Goal: Task Accomplishment & Management: Manage account settings

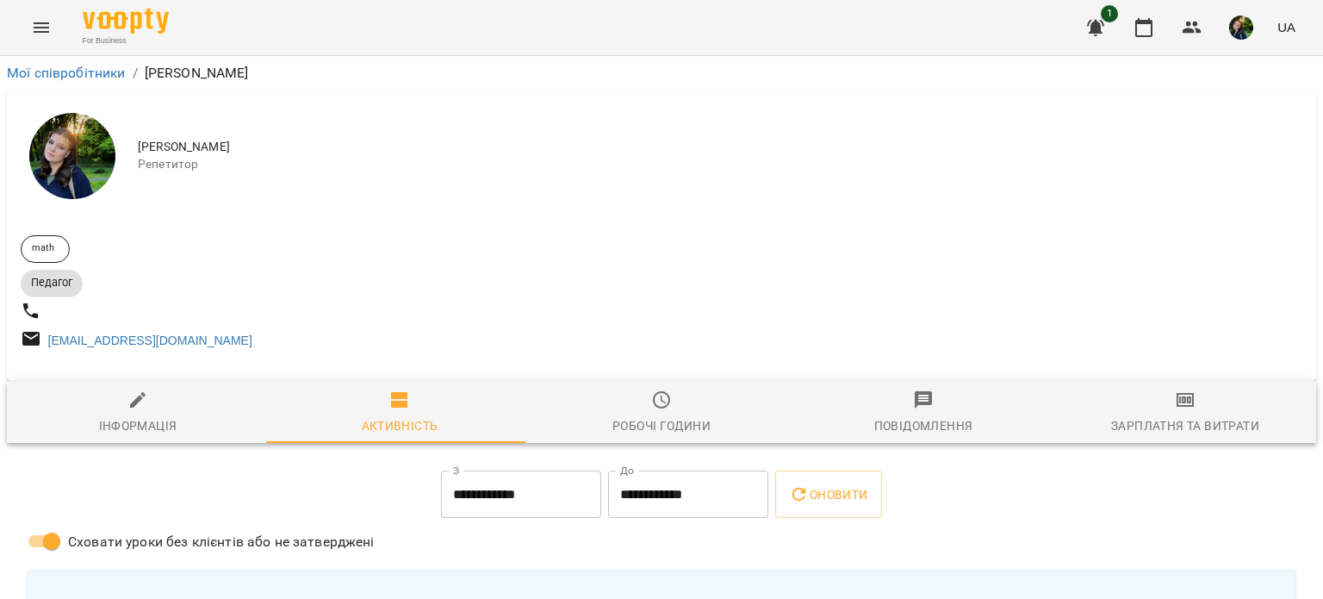
scroll to position [117, 0]
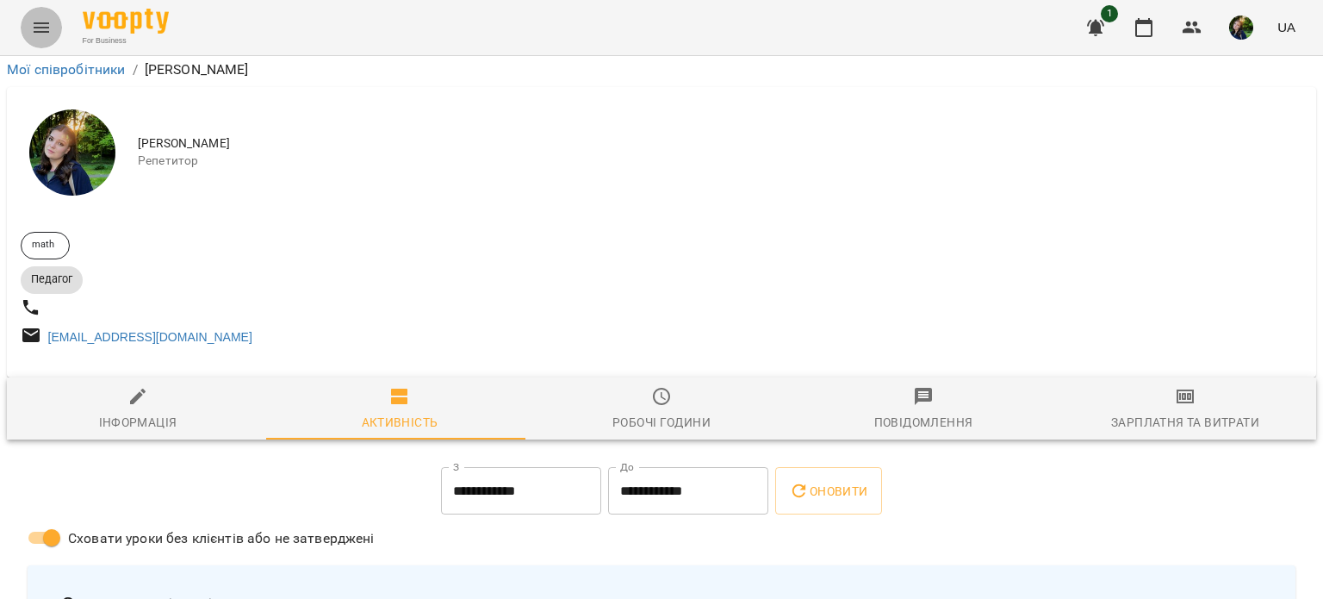
click at [38, 22] on icon "Menu" at bounding box center [41, 27] width 21 height 21
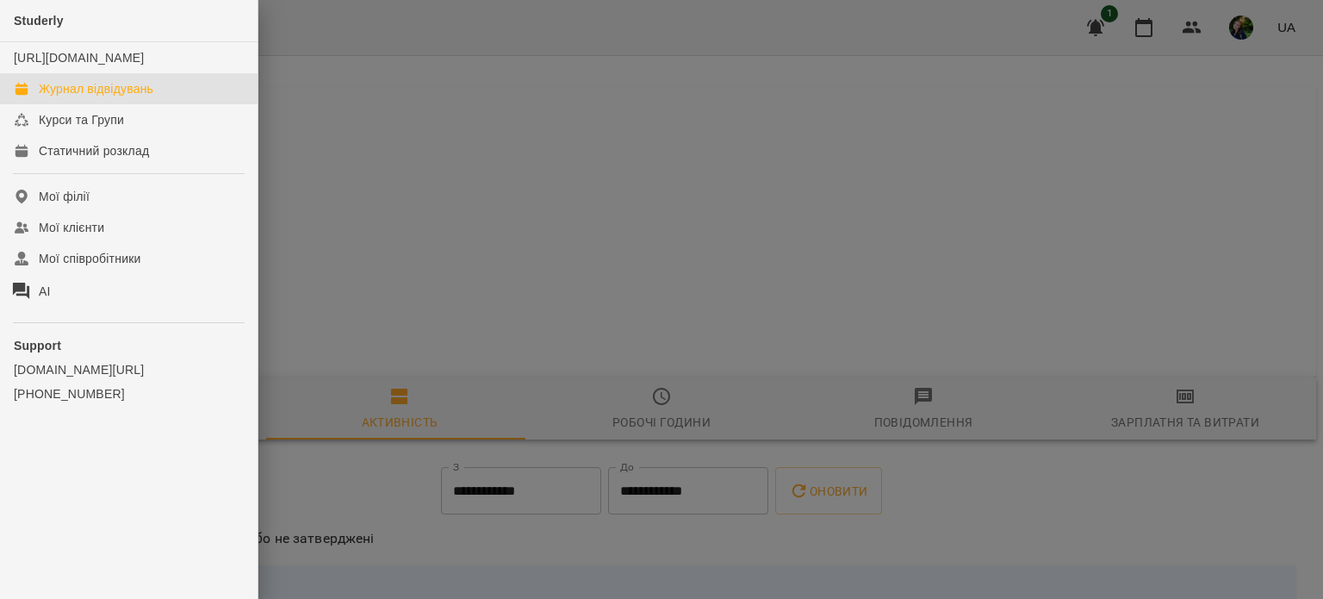
click at [72, 97] on div "Журнал відвідувань" at bounding box center [96, 88] width 115 height 17
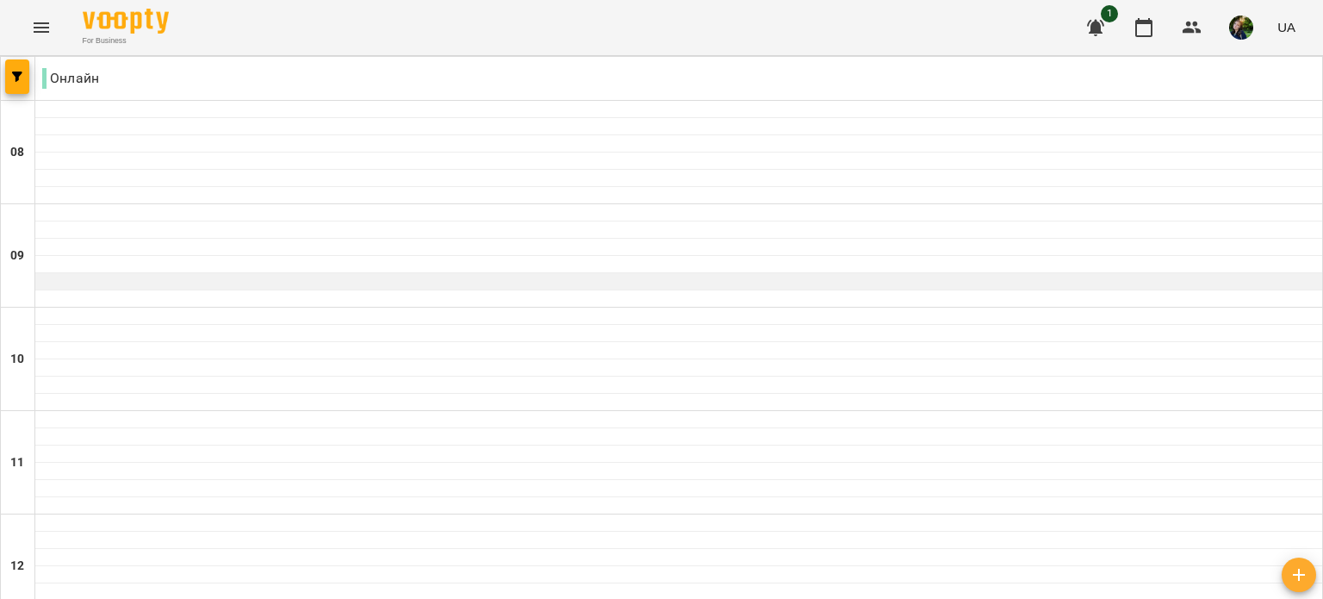
scroll to position [364, 0]
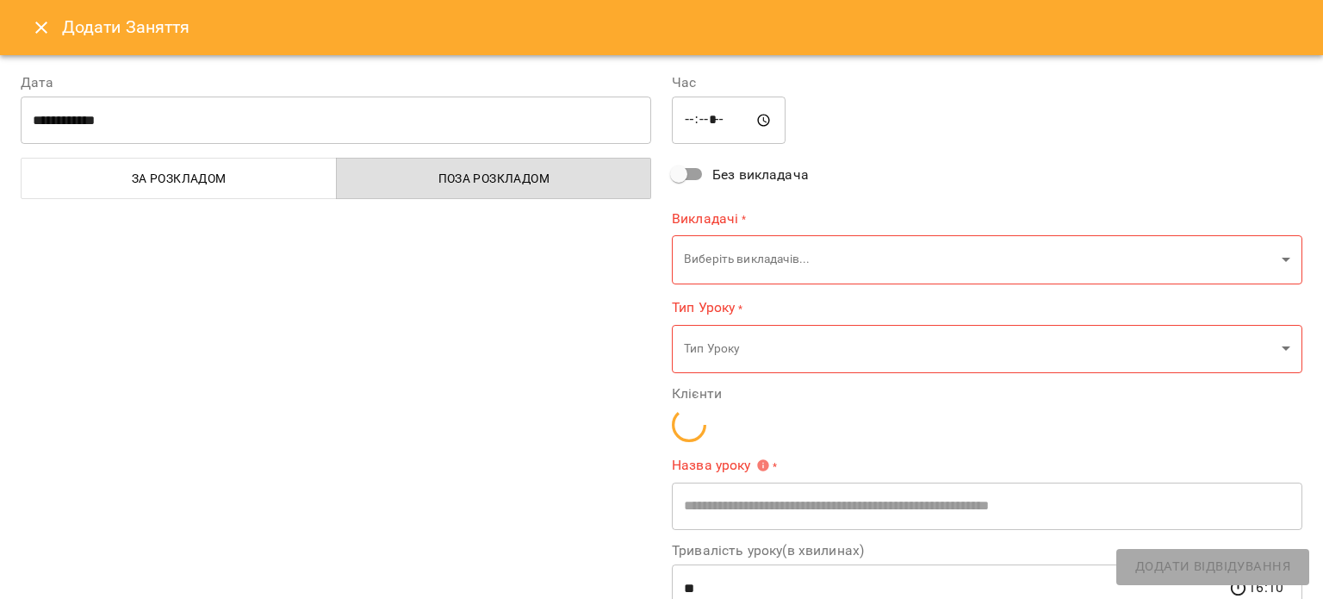
type input "**********"
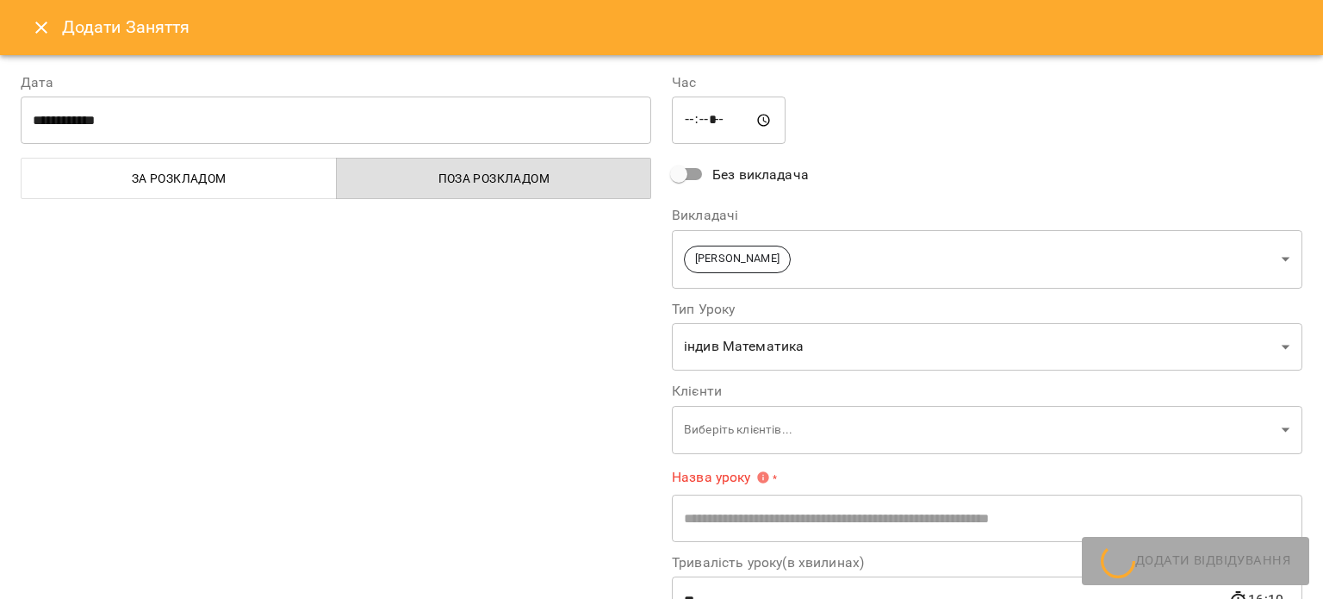
drag, startPoint x: 365, startPoint y: 522, endPoint x: 615, endPoint y: 261, distance: 361.3
click at [615, 261] on div "**********" at bounding box center [335, 423] width 651 height 743
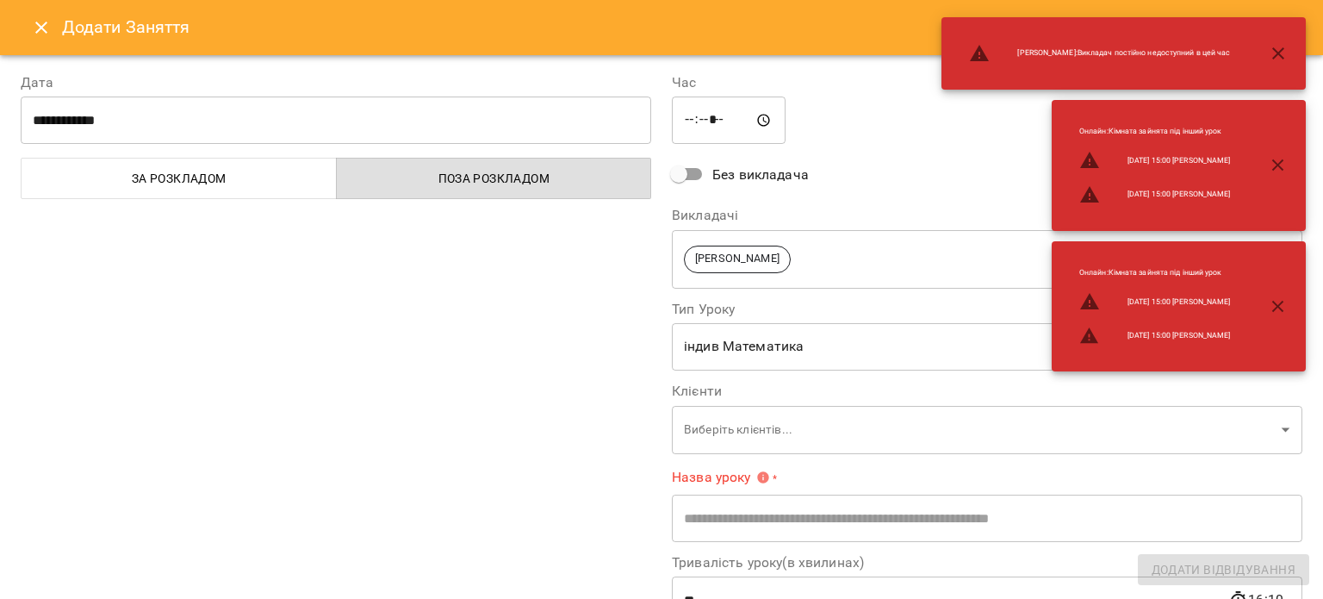
click at [47, 30] on icon "Close" at bounding box center [41, 27] width 21 height 21
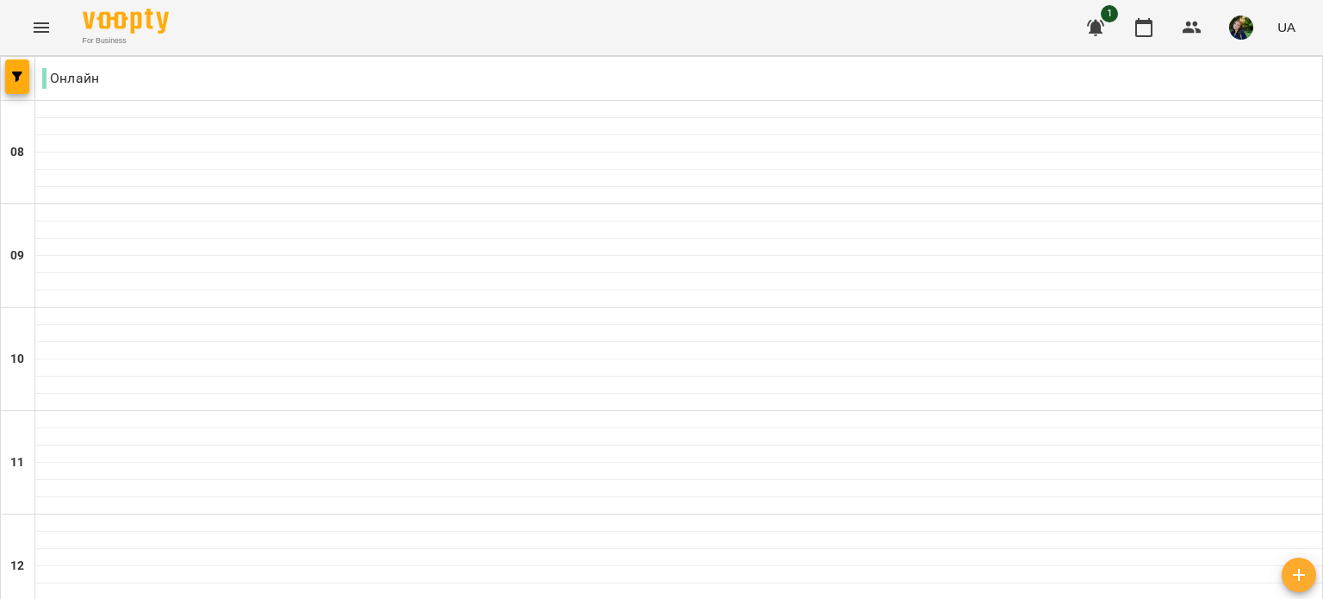
scroll to position [1060, 0]
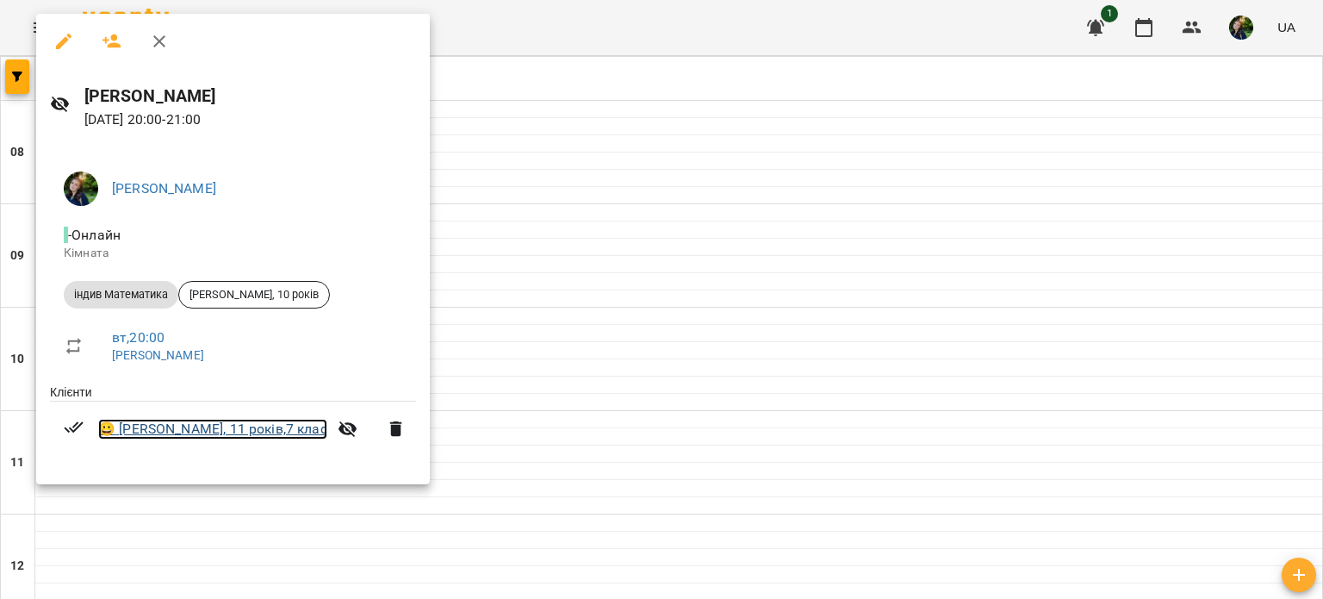
click at [165, 430] on link "😀 [PERSON_NAME], 11 років,7 клас" at bounding box center [212, 429] width 229 height 21
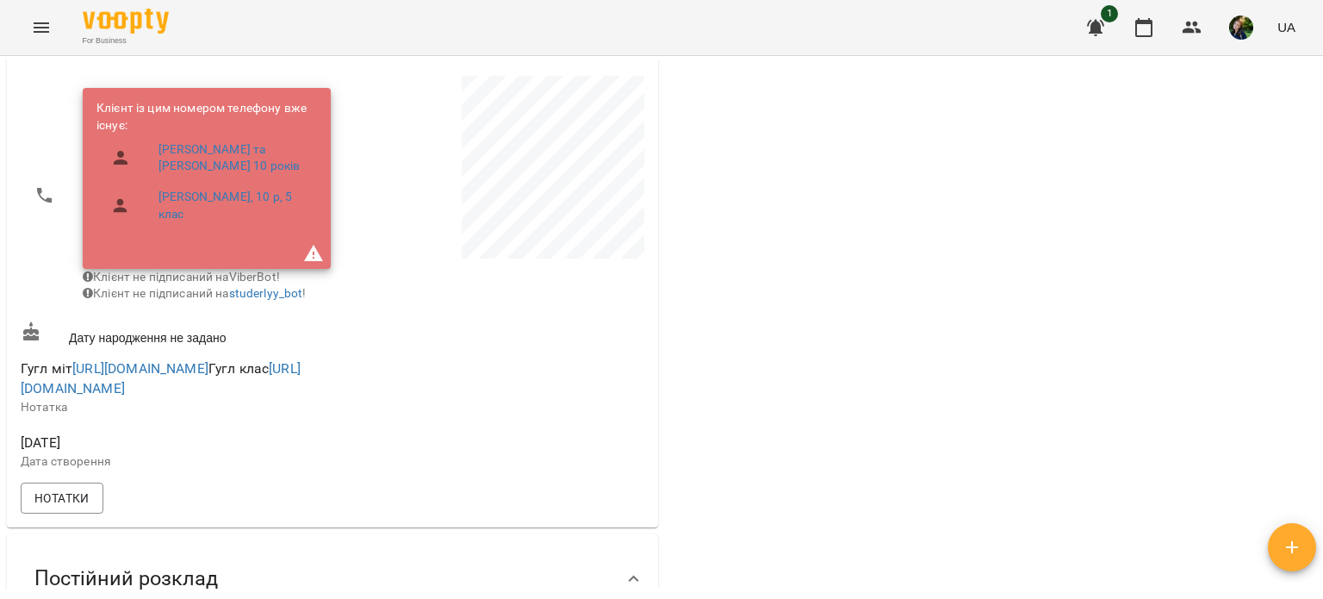
scroll to position [286, 0]
